Goal: Information Seeking & Learning: Find specific fact

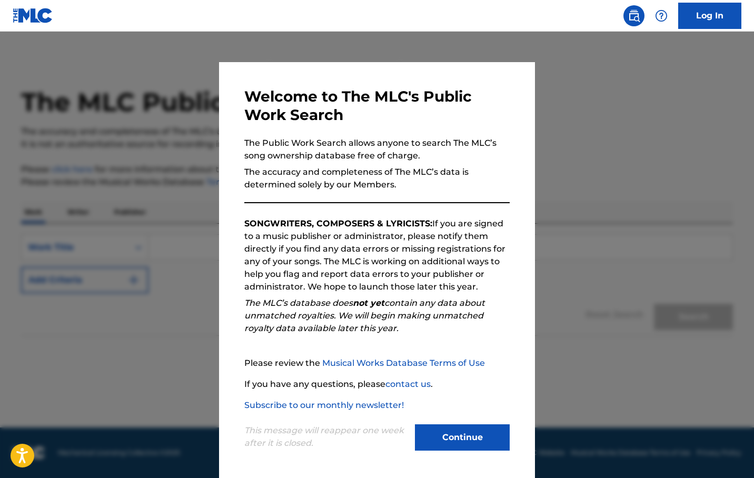
scroll to position [4, 0]
click at [478, 439] on button "Continue" at bounding box center [462, 437] width 95 height 26
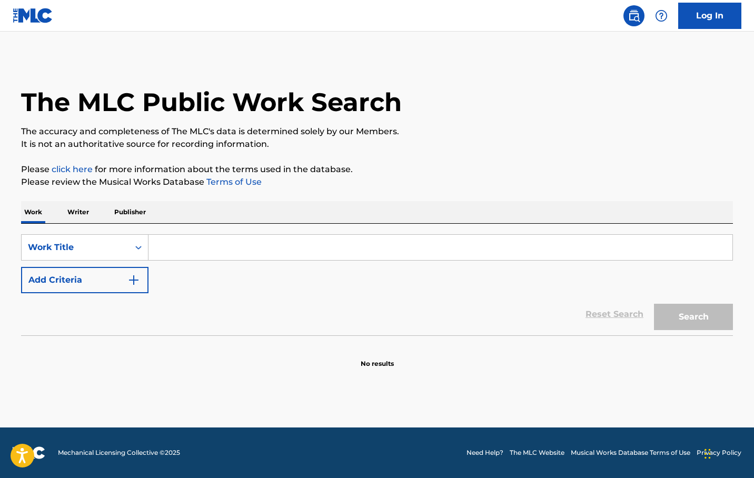
click at [183, 243] on input "Search Form" at bounding box center [440, 247] width 584 height 25
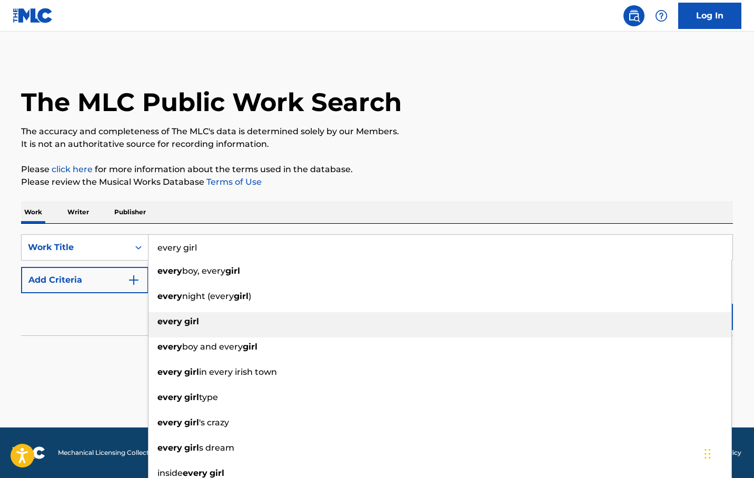
type input "every girl"
click at [171, 317] on strong "every" at bounding box center [169, 321] width 25 height 10
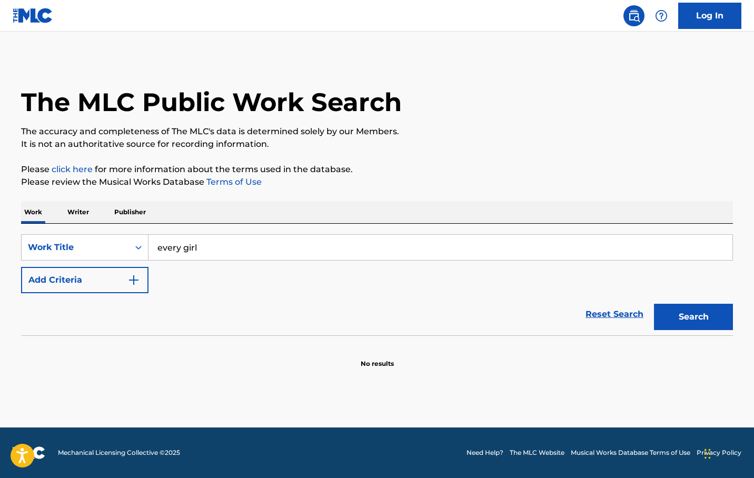
click at [128, 286] on img "Search Form" at bounding box center [133, 280] width 13 height 13
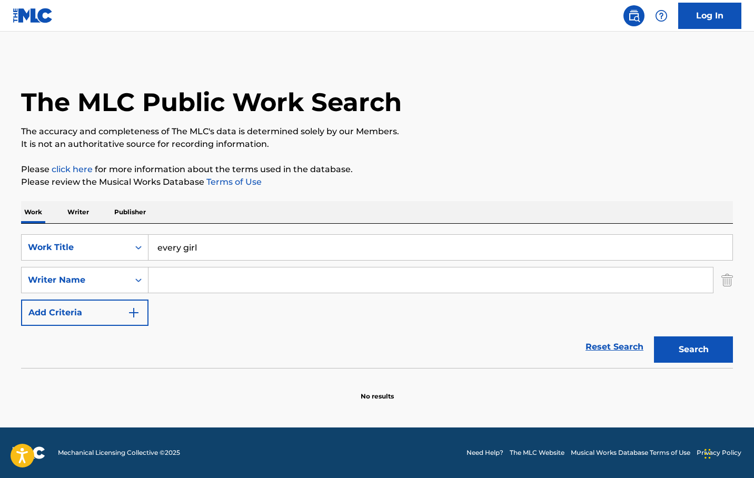
click at [166, 281] on input "Search Form" at bounding box center [430, 279] width 564 height 25
type input "evan"
click at [654, 336] on button "Search" at bounding box center [693, 349] width 79 height 26
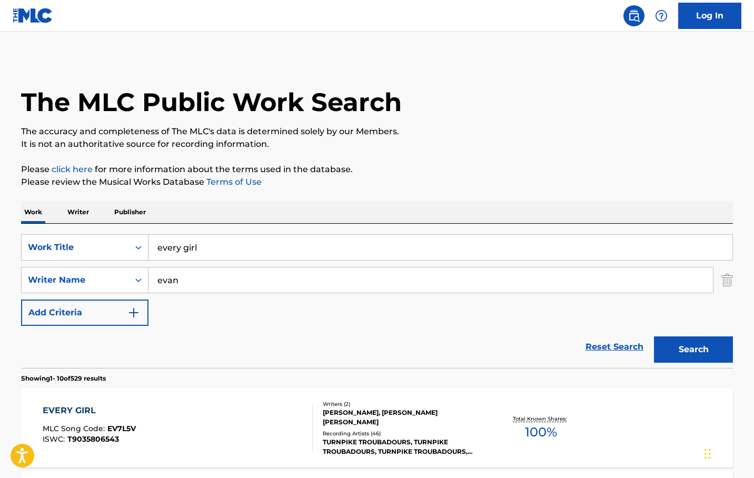
click at [85, 416] on div "EVERY GIRL" at bounding box center [89, 410] width 93 height 13
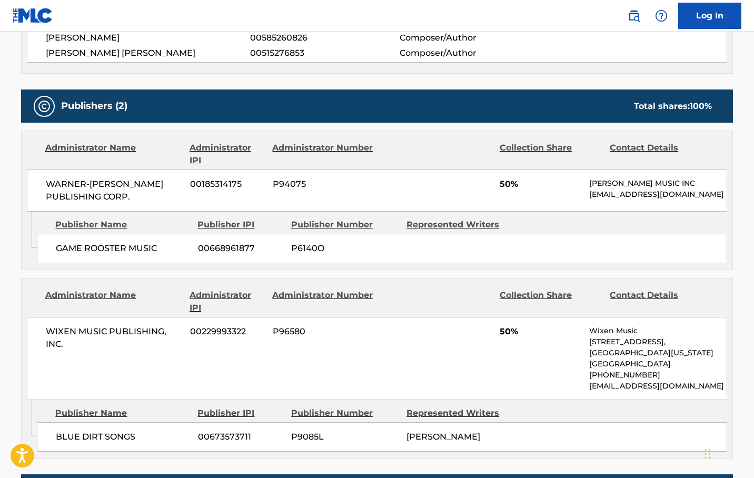
scroll to position [421, 0]
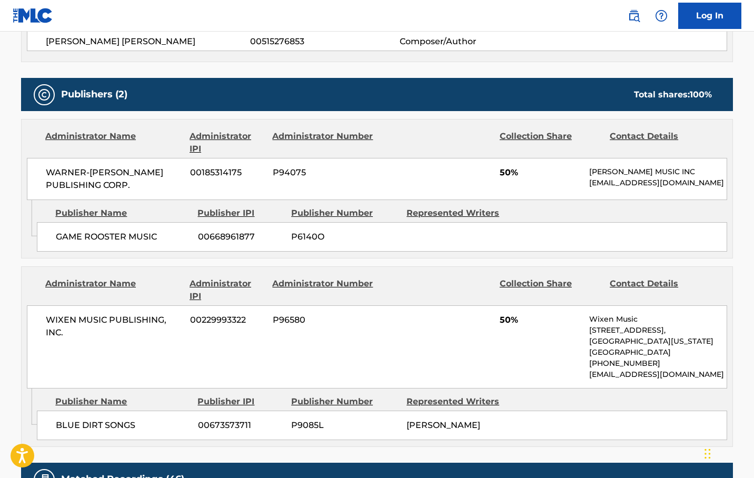
click at [345, 372] on div "WIXEN MUSIC PUBLISHING, INC. 00229993322 P96580 50% Wixen Music [STREET_ADDRESS…" at bounding box center [377, 346] width 700 height 83
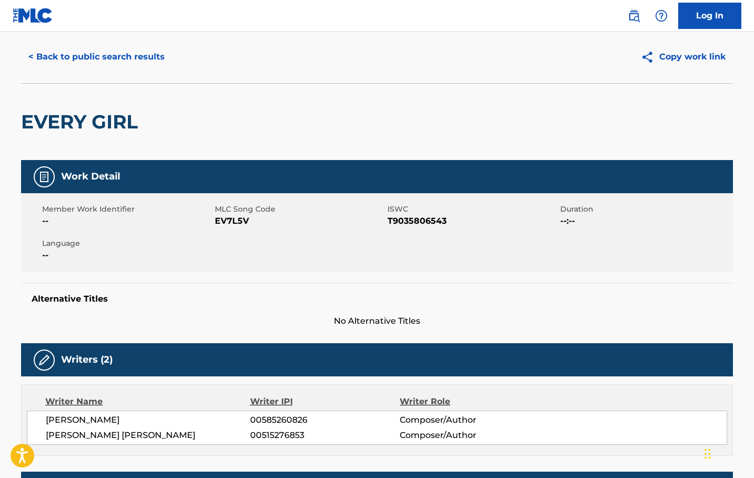
scroll to position [0, 0]
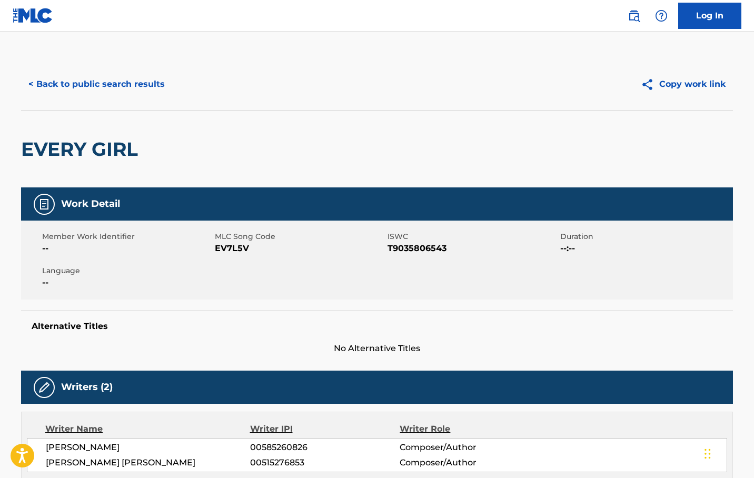
click at [103, 82] on button "< Back to public search results" at bounding box center [96, 84] width 151 height 26
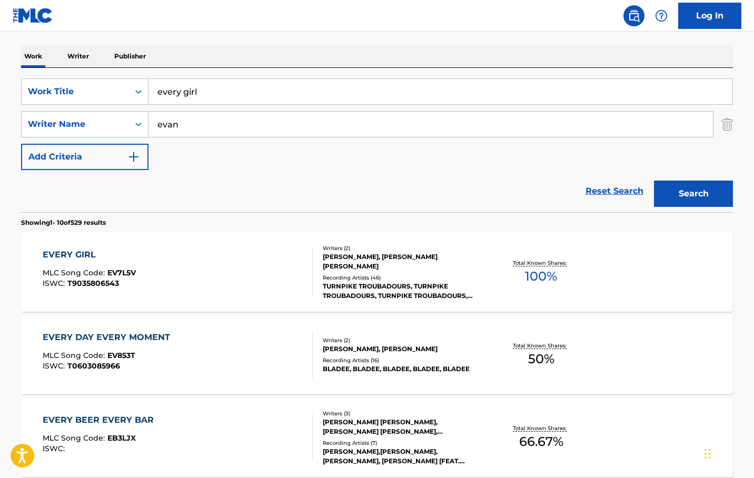
scroll to position [158, 0]
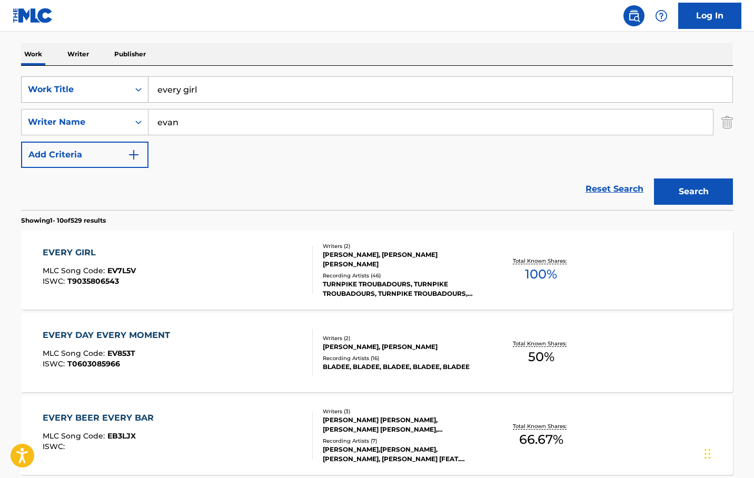
drag, startPoint x: 220, startPoint y: 88, endPoint x: 130, endPoint y: 92, distance: 90.6
click at [130, 92] on div "SearchWithCriteria3a4342a5-b566-45eb-88fd-6aee5f37ac41 Work Title every girl" at bounding box center [376, 89] width 711 height 26
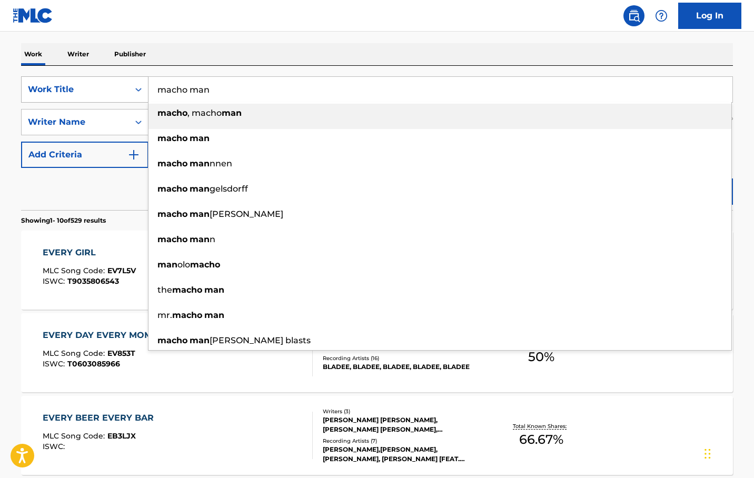
type input "macho man"
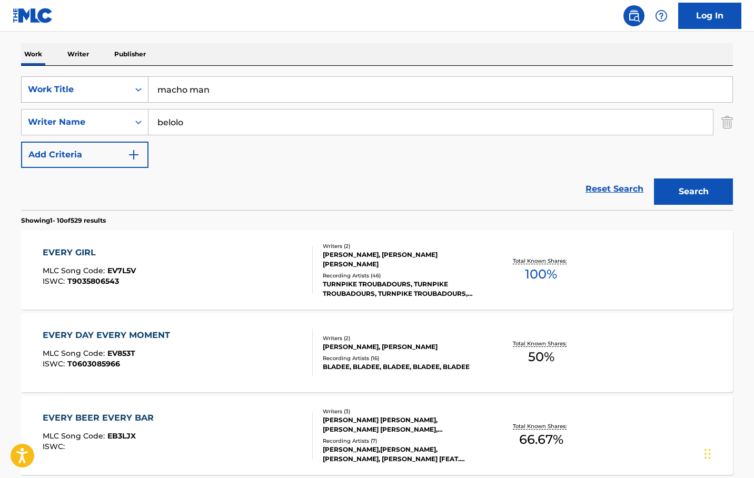
type input "belolo"
click at [654, 178] on button "Search" at bounding box center [693, 191] width 79 height 26
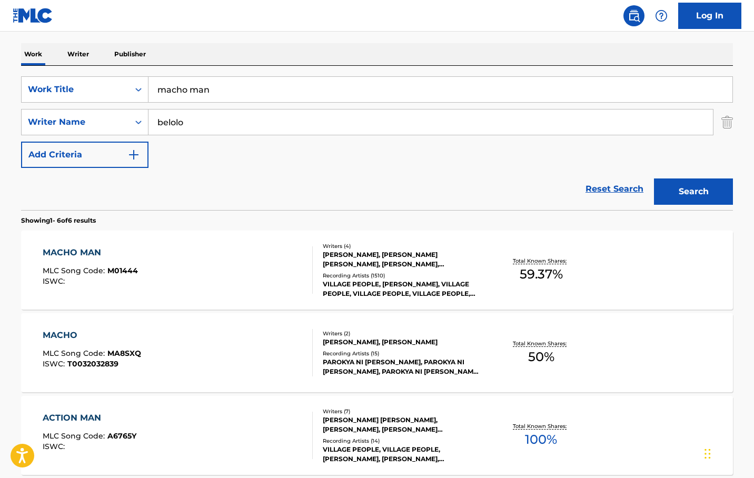
click at [190, 267] on div "MACHO MAN MLC Song Code : M01444 ISWC :" at bounding box center [178, 269] width 270 height 47
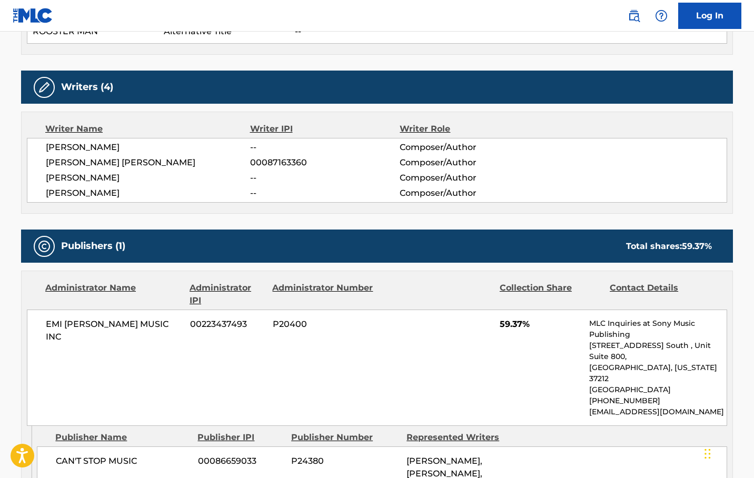
scroll to position [368, 0]
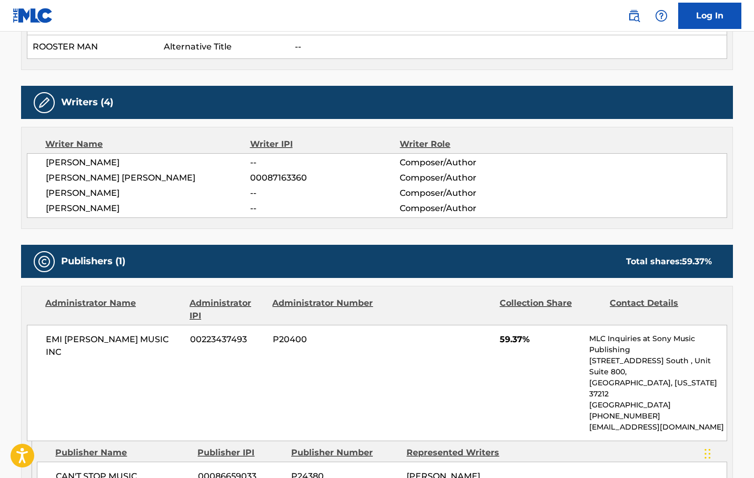
click at [519, 371] on div "EMI [PERSON_NAME] MUSIC INC 00223437493 P20400 59.37% MLC Inquiries at Sony Mus…" at bounding box center [377, 383] width 700 height 116
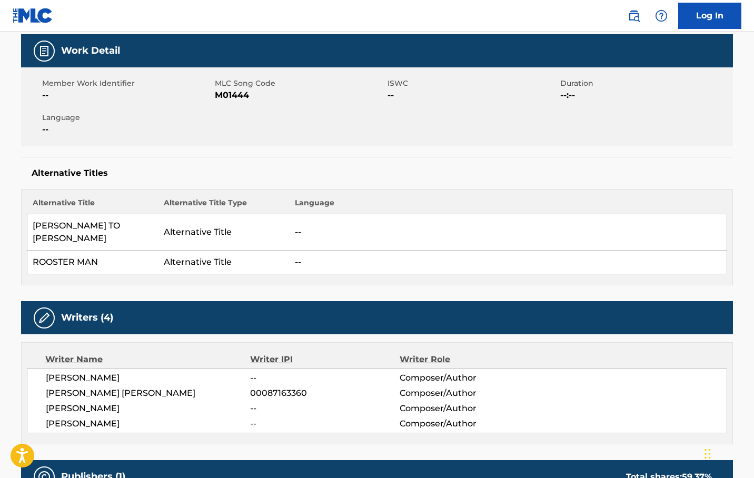
scroll to position [0, 0]
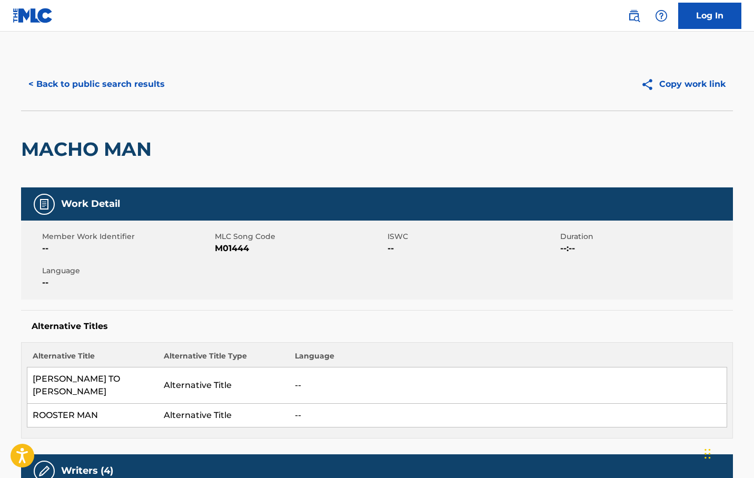
click at [104, 86] on button "< Back to public search results" at bounding box center [96, 84] width 151 height 26
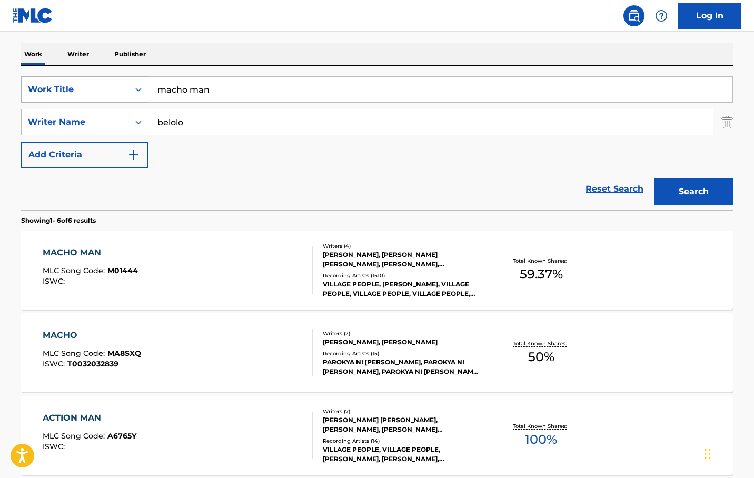
drag, startPoint x: 174, startPoint y: 94, endPoint x: 84, endPoint y: 88, distance: 90.1
click at [84, 89] on div "SearchWithCriteria3a4342a5-b566-45eb-88fd-6aee5f37ac41 Work Title macho man" at bounding box center [376, 89] width 711 height 26
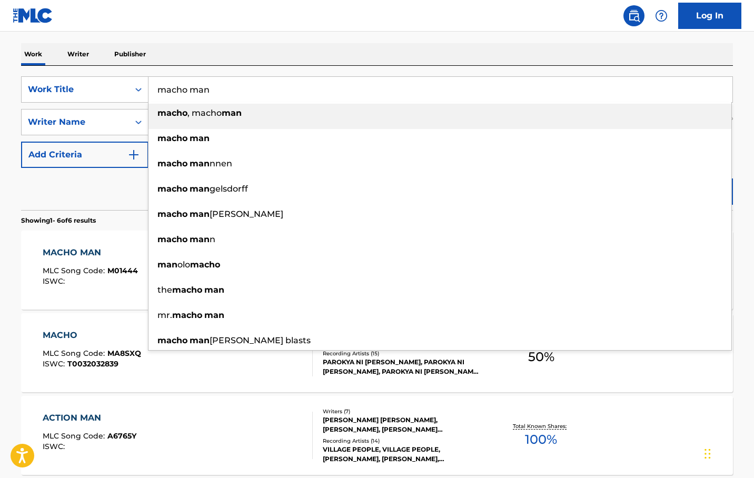
paste input "ALORS ON DANSE"
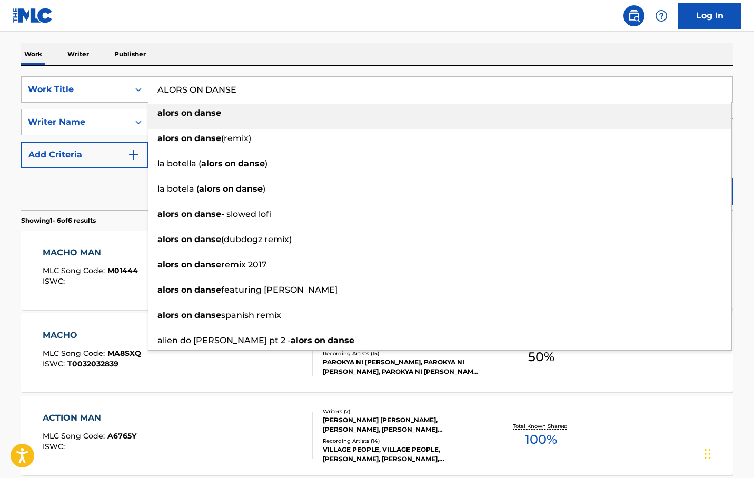
click at [198, 116] on strong "danse" at bounding box center [207, 113] width 27 height 10
type input "alors on danse"
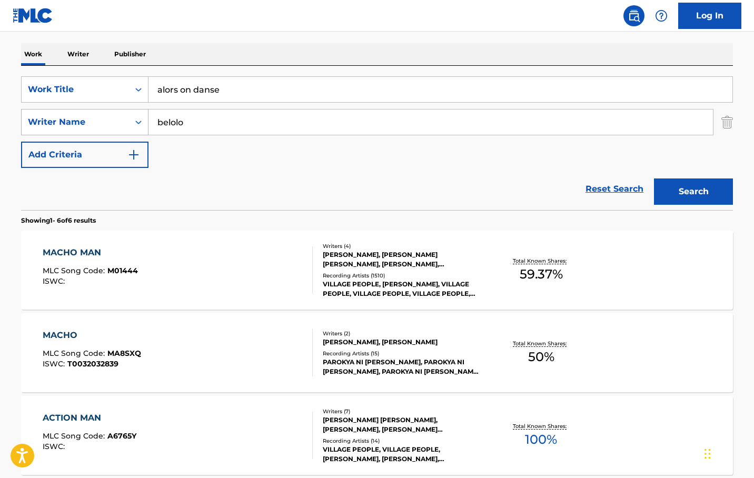
drag, startPoint x: 158, startPoint y: 125, endPoint x: 60, endPoint y: 122, distance: 97.9
click at [62, 122] on div "SearchWithCriteriad9a06bf1-6f2d-4233-9e8b-7c8bfac005d5 Writer Name [PERSON_NAME]" at bounding box center [376, 122] width 711 height 26
type input "[PERSON_NAME]"
click at [654, 178] on button "Search" at bounding box center [693, 191] width 79 height 26
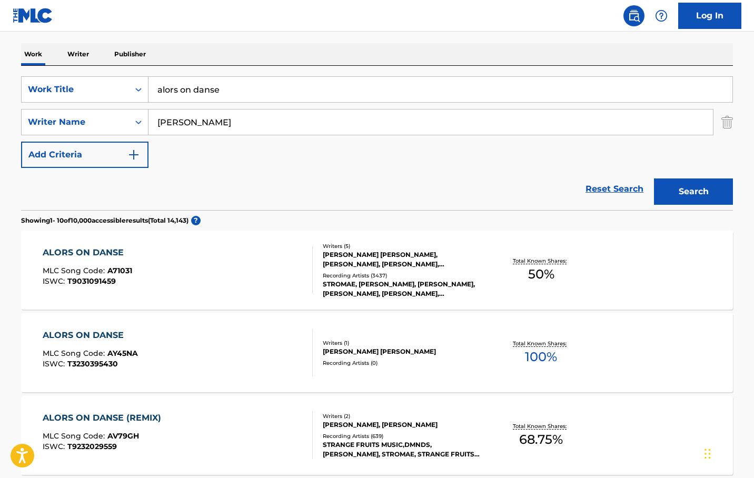
click at [147, 249] on div "ALORS ON DANSE MLC Song Code : A71031 ISWC : T9031091459" at bounding box center [178, 269] width 270 height 47
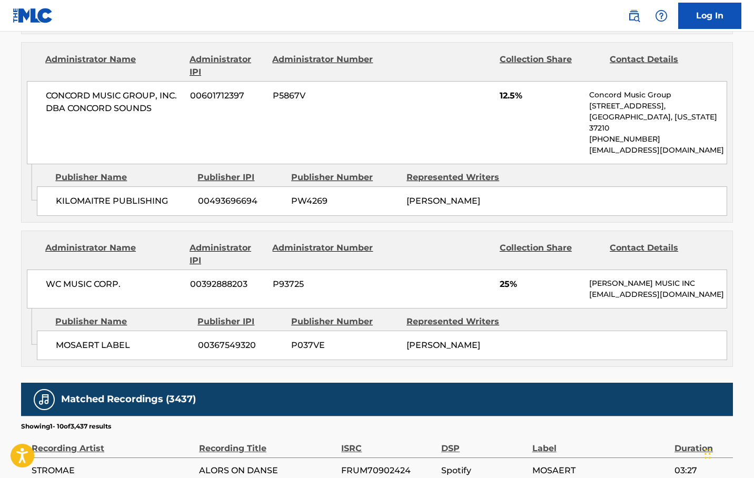
scroll to position [1000, 0]
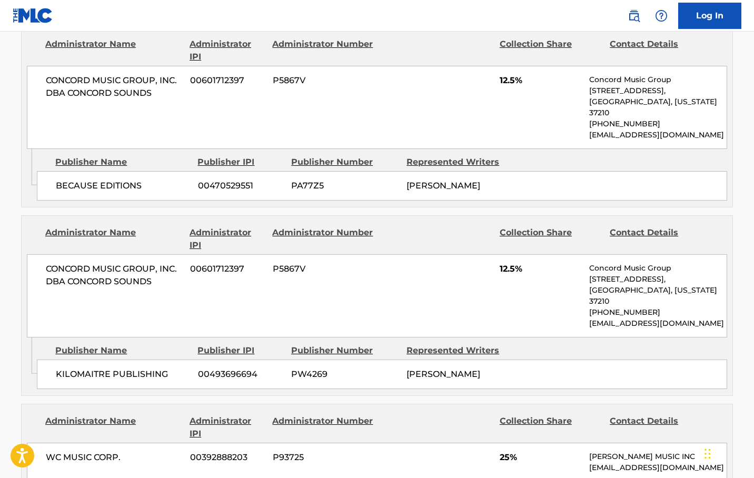
scroll to position [789, 0]
